Goal: Information Seeking & Learning: Learn about a topic

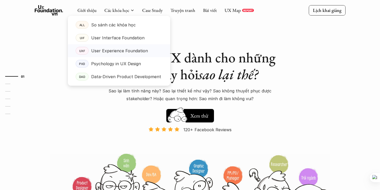
click at [122, 49] on p "User Experience Foundation" at bounding box center [119, 51] width 57 height 8
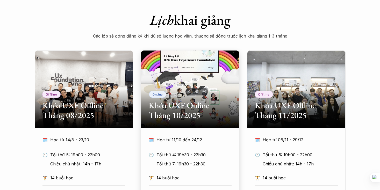
scroll to position [254, 0]
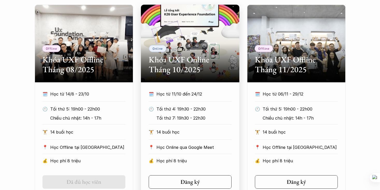
click at [205, 70] on h2 "Khóa UXF Online Tháng 10/2025" at bounding box center [190, 65] width 83 height 20
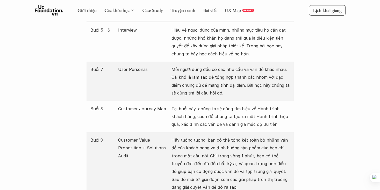
scroll to position [762, 0]
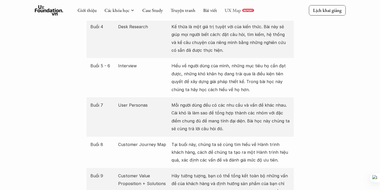
click at [230, 11] on link "UX Map" at bounding box center [233, 10] width 16 height 6
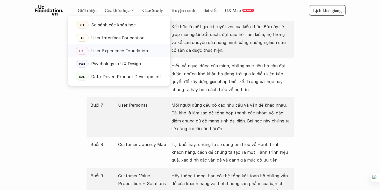
click at [123, 52] on p "User Experience Foundation" at bounding box center [119, 51] width 57 height 8
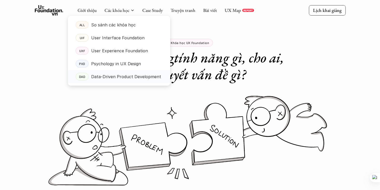
click at [132, 70] on link "DAD Data-Driven Product Development" at bounding box center [119, 76] width 102 height 13
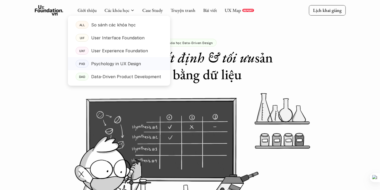
click at [125, 63] on p "Psychology in UX Design" at bounding box center [116, 64] width 50 height 8
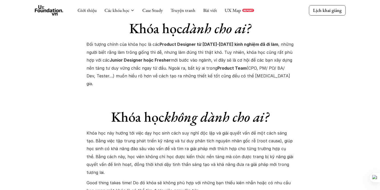
scroll to position [1940, 0]
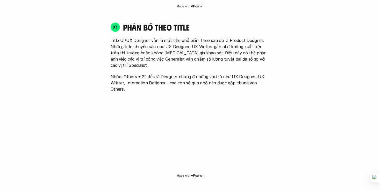
scroll to position [736, 0]
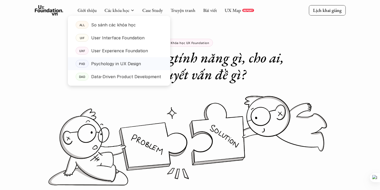
click at [122, 68] on link "PXD Psychology in UX Design" at bounding box center [119, 63] width 102 height 13
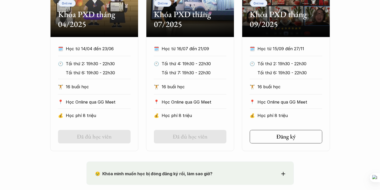
scroll to position [301, 0]
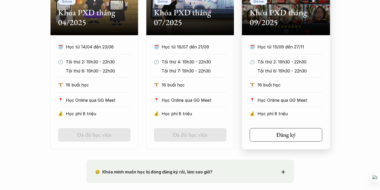
click at [301, 27] on h2 "Khóa PXD tháng 09/2025" at bounding box center [286, 18] width 73 height 20
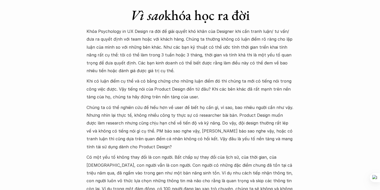
scroll to position [490, 0]
